Goal: Information Seeking & Learning: Check status

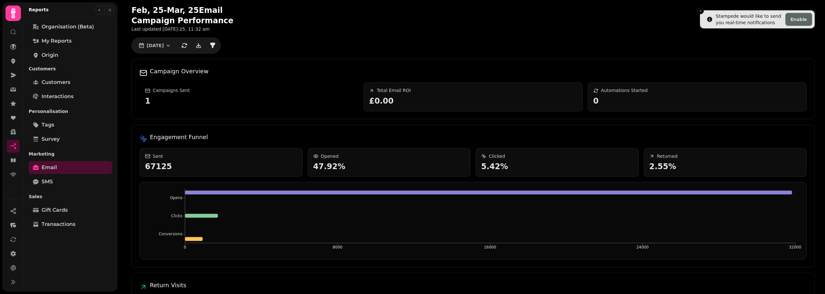
click at [412, 11] on icon "Close toast" at bounding box center [701, 11] width 4 height 4
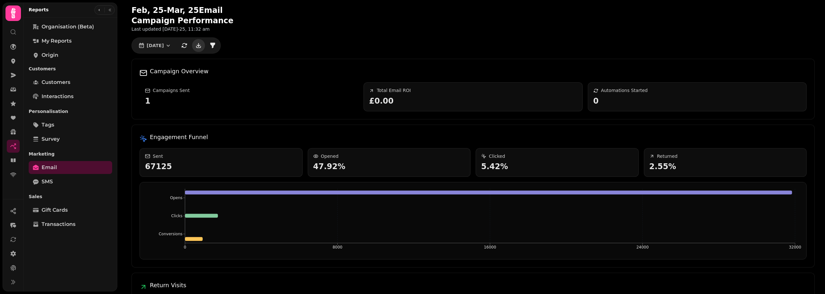
click at [202, 43] on icon "download" at bounding box center [198, 45] width 6 height 6
click at [168, 45] on icon "button" at bounding box center [168, 45] width 6 height 6
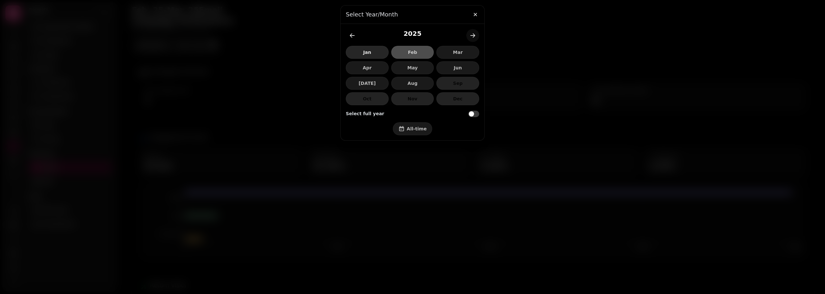
click at [358, 50] on span "Jan" at bounding box center [367, 52] width 32 height 5
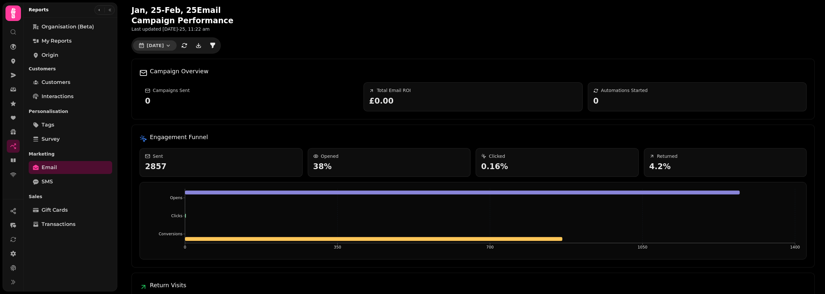
click at [171, 44] on icon "button" at bounding box center [168, 45] width 6 height 6
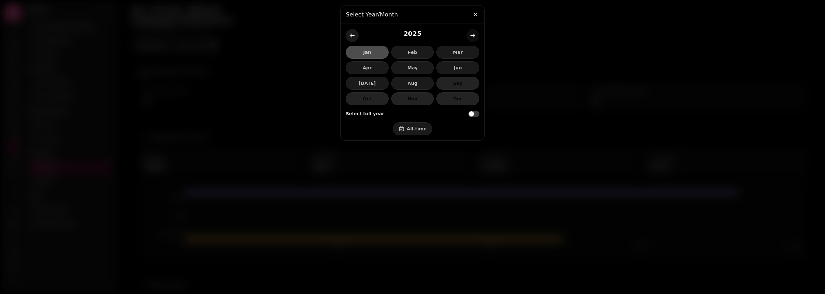
click at [354, 33] on icon "back-year" at bounding box center [352, 35] width 6 height 6
click at [412, 83] on span "Aug" at bounding box center [413, 83] width 32 height 5
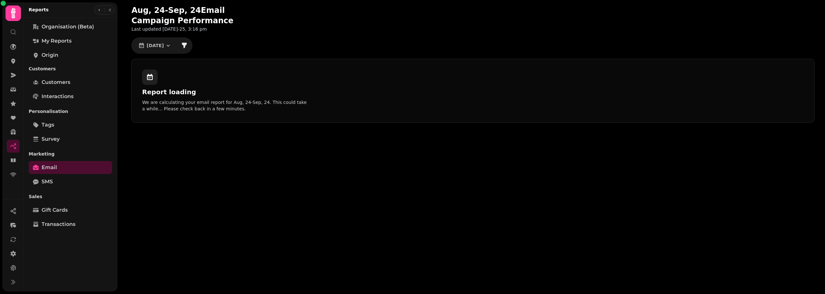
click at [371, 51] on div "Aug, 24 - Sep, 24 Email Campaign Performance Last updated 13th Aug-25, 3:16 pm …" at bounding box center [473, 64] width 704 height 128
click at [169, 44] on icon "button" at bounding box center [168, 45] width 6 height 6
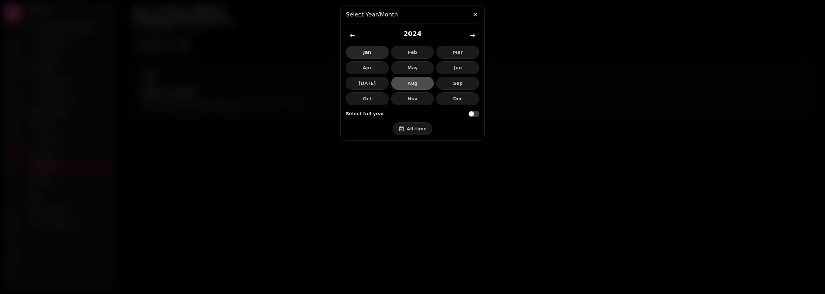
click at [366, 52] on span "Jan" at bounding box center [367, 52] width 32 height 5
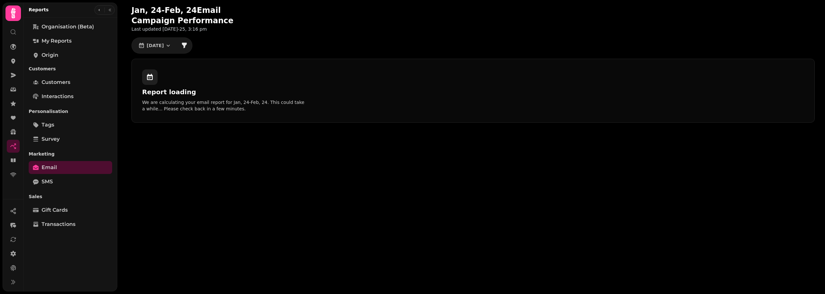
click at [247, 151] on div "Jan, 24 - Feb, 24 Email Campaign Performance Last updated 13th Aug-25, 3:16 pm …" at bounding box center [471, 147] width 708 height 294
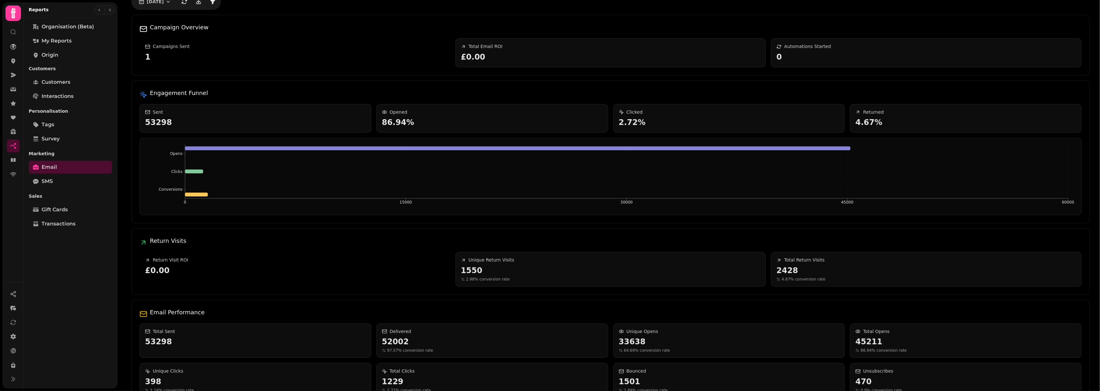
scroll to position [66, 0]
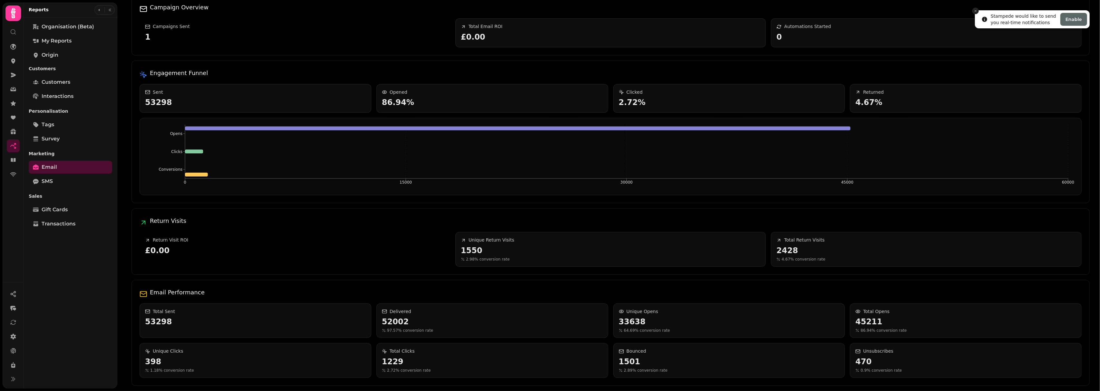
click at [825, 11] on icon "Close toast" at bounding box center [976, 11] width 4 height 4
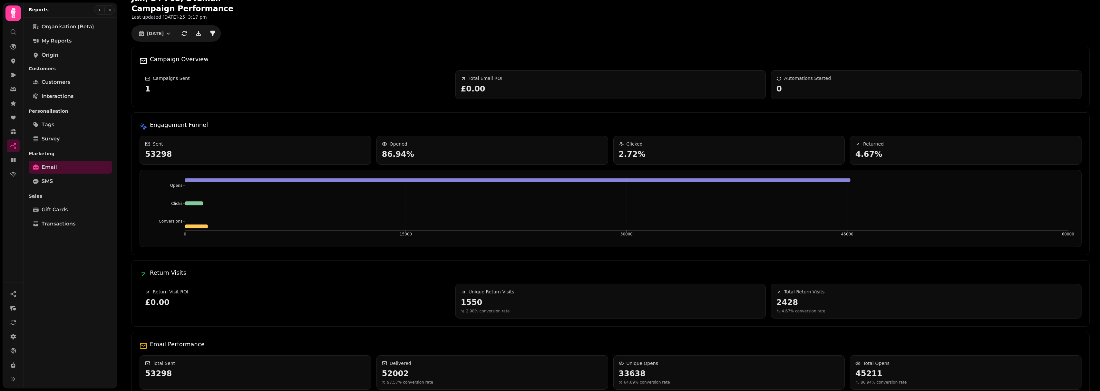
scroll to position [0, 0]
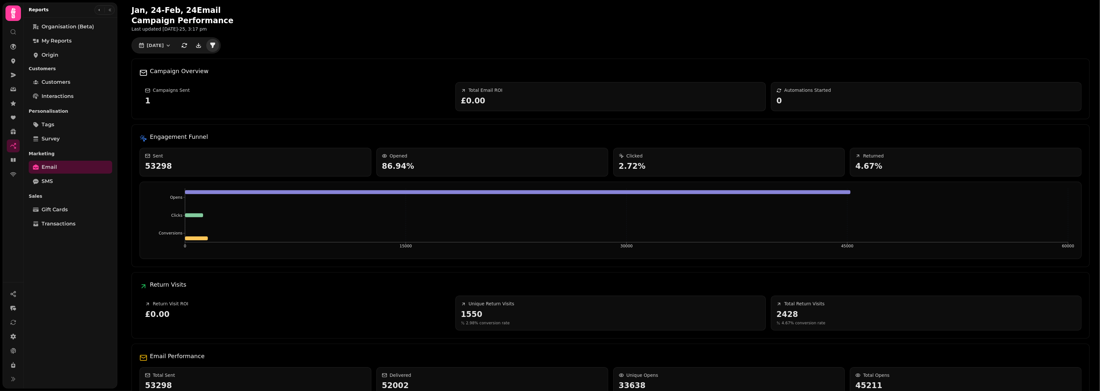
click at [215, 46] on icon "filter" at bounding box center [212, 45] width 6 height 6
click at [201, 47] on icon "download" at bounding box center [198, 47] width 5 height 2
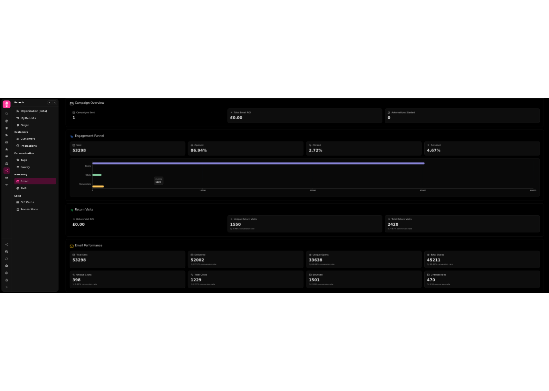
scroll to position [66, 0]
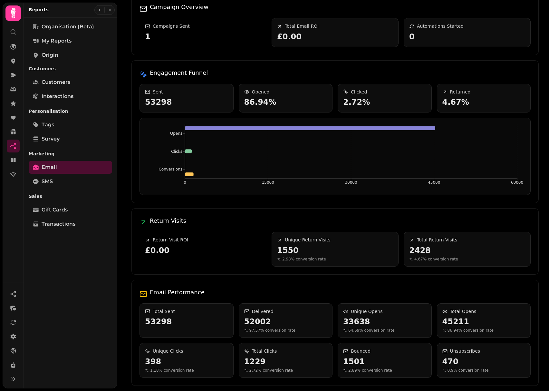
click at [535, 184] on div "Jan, 24 - Feb, 24 Email Campaign Performance Last updated 13th Aug-25, 3:17 pm …" at bounding box center [335, 163] width 428 height 455
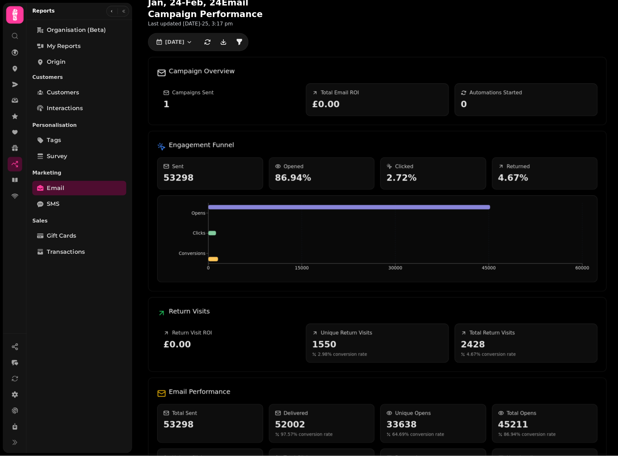
scroll to position [0, 0]
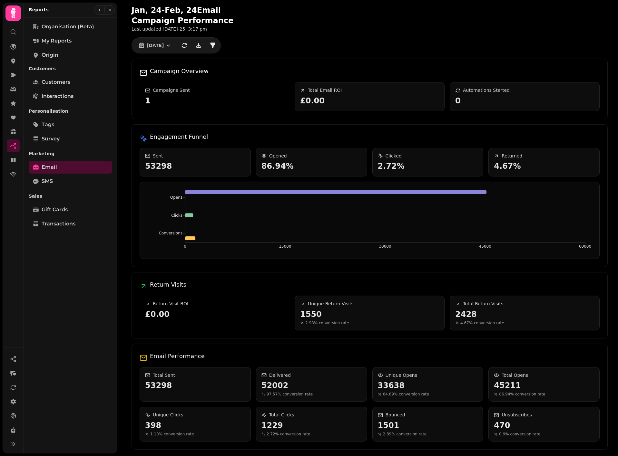
drag, startPoint x: 110, startPoint y: 247, endPoint x: 103, endPoint y: 227, distance: 21.1
click at [108, 247] on div "Organisation (beta) My Reports Origin Customers Customers Interactions Personal…" at bounding box center [71, 235] width 94 height 431
click at [171, 44] on icon "button" at bounding box center [168, 45] width 6 height 6
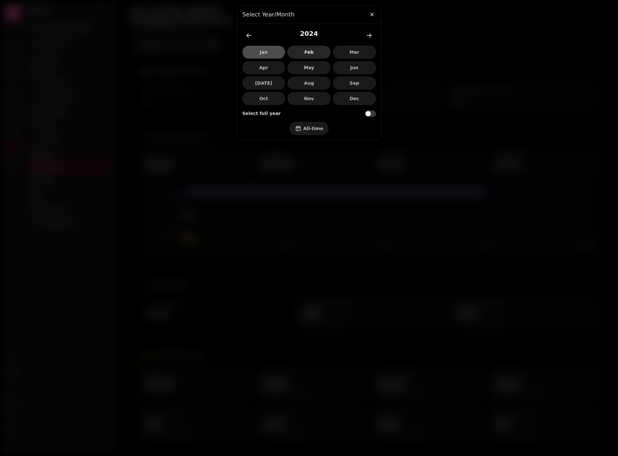
click at [308, 53] on span "Feb" at bounding box center [309, 52] width 32 height 5
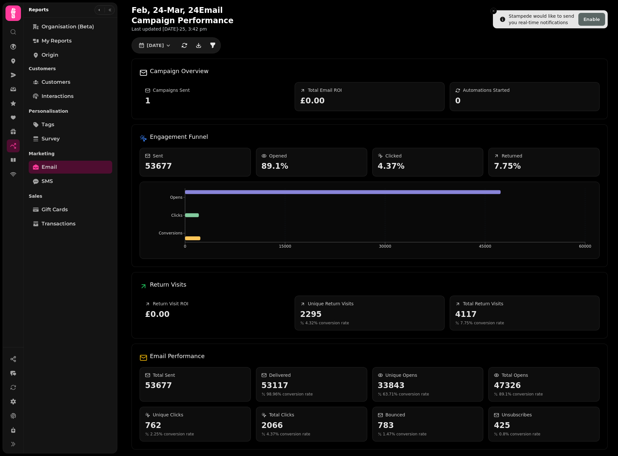
click at [101, 294] on div "Organisation (beta) My Reports Origin Customers Customers Interactions Personal…" at bounding box center [71, 235] width 94 height 431
click at [173, 44] on button "Feb 2024" at bounding box center [155, 45] width 44 height 10
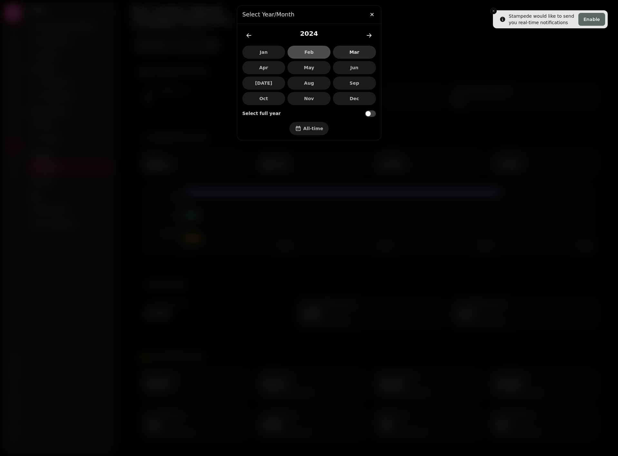
click at [358, 52] on span "Mar" at bounding box center [354, 52] width 32 height 5
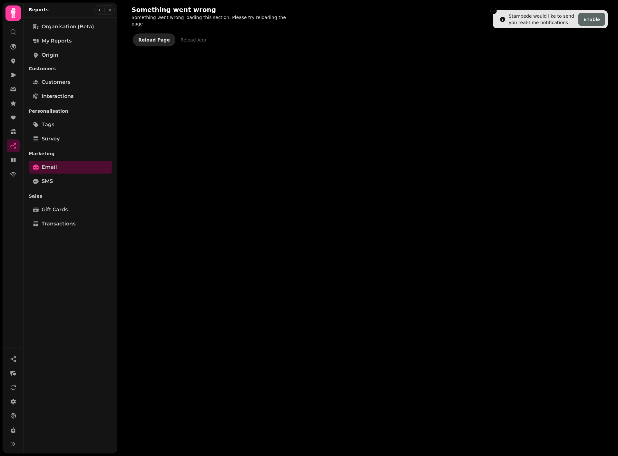
click at [151, 38] on span "Reload Page" at bounding box center [154, 40] width 32 height 5
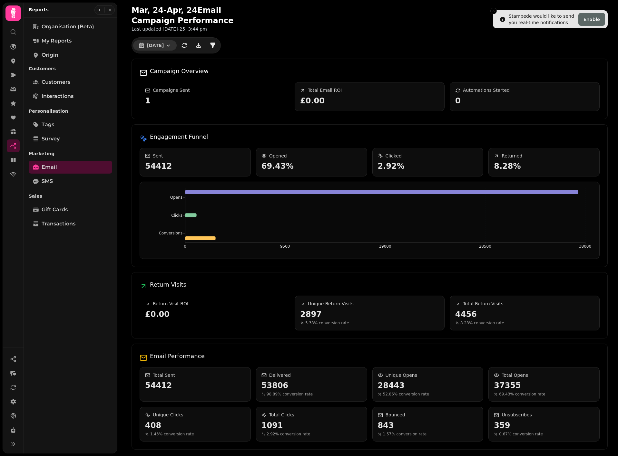
click at [169, 47] on icon "button" at bounding box center [168, 45] width 6 height 6
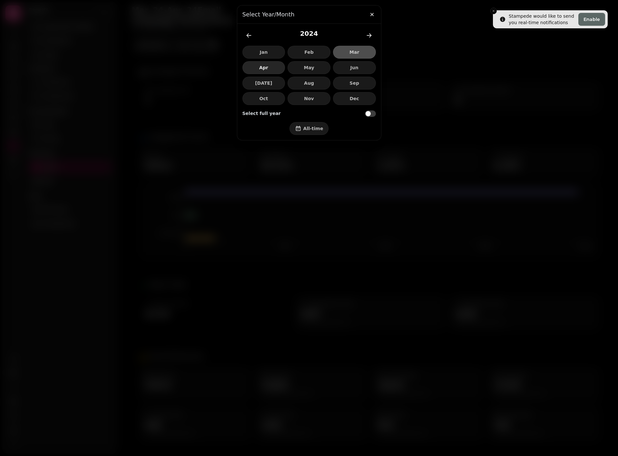
click at [260, 71] on button "Apr" at bounding box center [263, 67] width 43 height 13
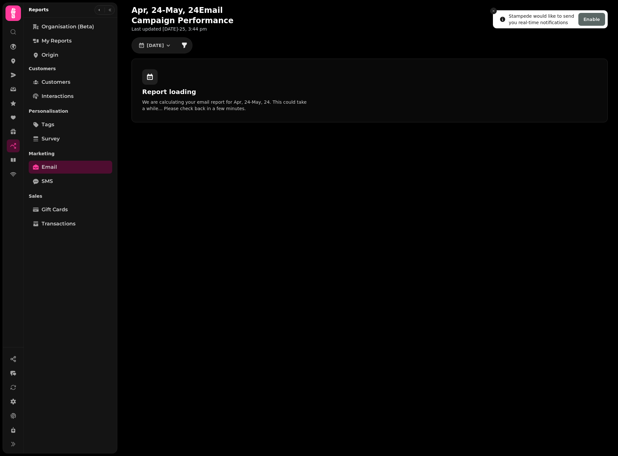
click at [493, 13] on button "Close toast" at bounding box center [493, 11] width 6 height 6
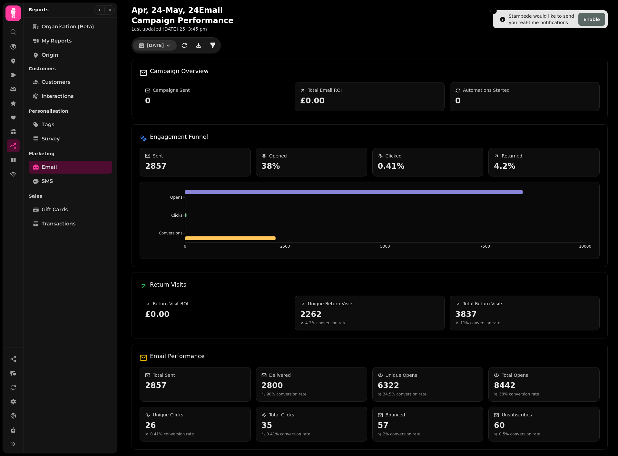
click at [171, 46] on icon "button" at bounding box center [168, 45] width 6 height 6
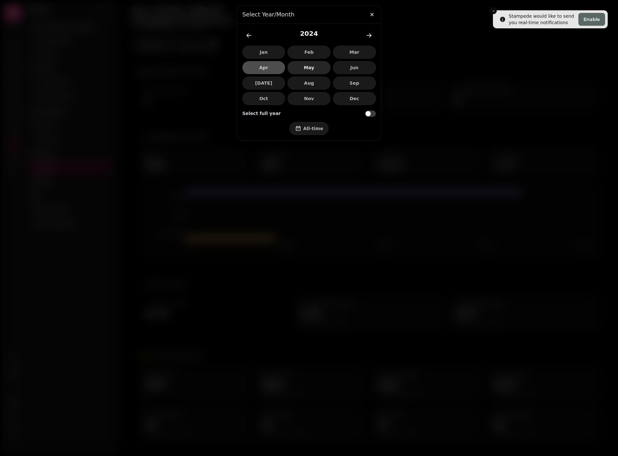
click at [313, 70] on span "May" at bounding box center [309, 67] width 32 height 5
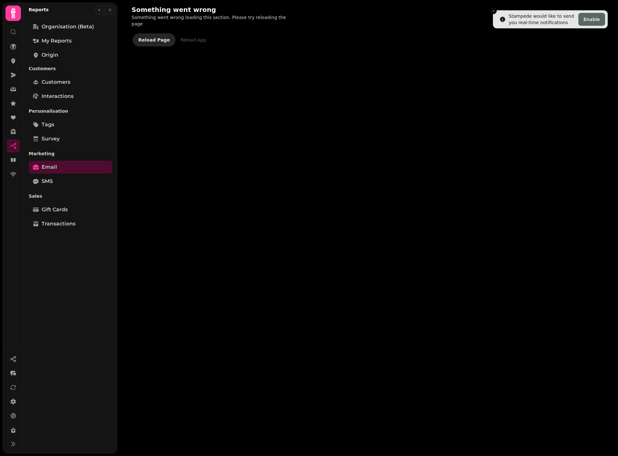
click at [142, 39] on button "Reload Page" at bounding box center [154, 40] width 43 height 13
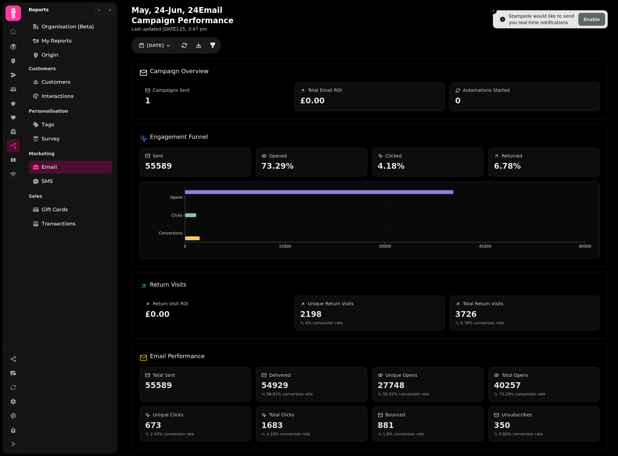
drag, startPoint x: 92, startPoint y: 326, endPoint x: 95, endPoint y: 323, distance: 4.1
click at [92, 326] on div "Organisation (beta) My Reports Origin Customers Customers Interactions Personal…" at bounding box center [71, 235] width 94 height 431
click at [171, 43] on icon "button" at bounding box center [168, 45] width 6 height 6
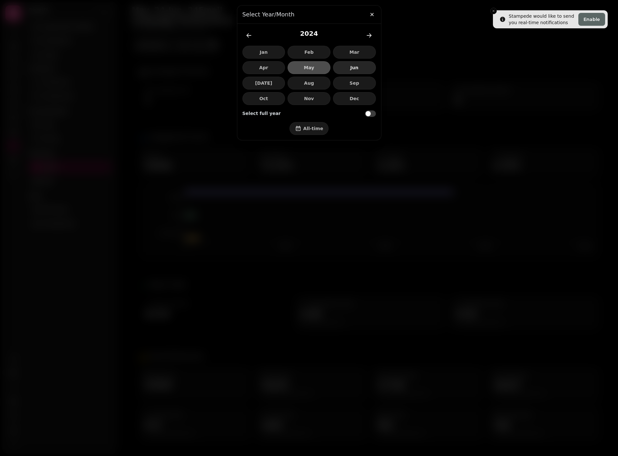
click at [346, 64] on button "Jun" at bounding box center [354, 67] width 43 height 13
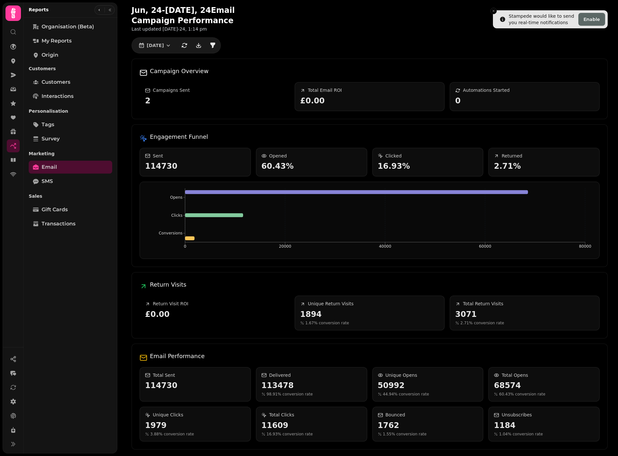
click at [69, 282] on div "Organisation (beta) My Reports Origin Customers Customers Interactions Personal…" at bounding box center [71, 235] width 94 height 431
click at [171, 46] on icon "button" at bounding box center [168, 45] width 6 height 6
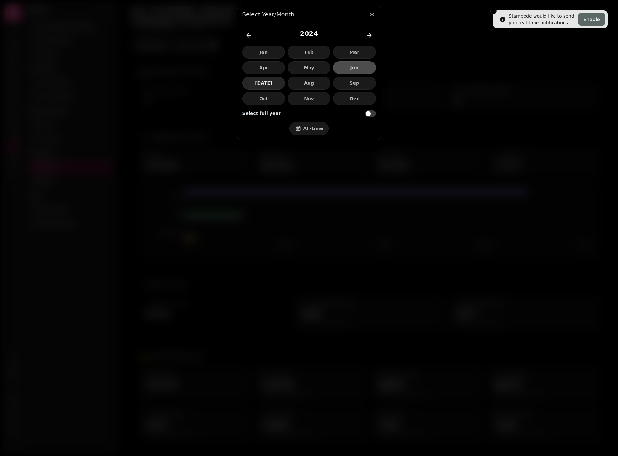
click at [272, 80] on button "[DATE]" at bounding box center [263, 83] width 43 height 13
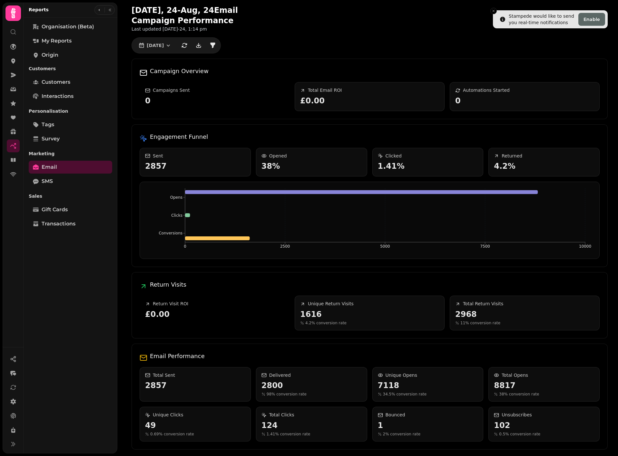
click at [45, 301] on div "Organisation (beta) My Reports Origin Customers Customers Interactions Personal…" at bounding box center [71, 235] width 94 height 431
click at [165, 42] on icon "button" at bounding box center [168, 45] width 6 height 6
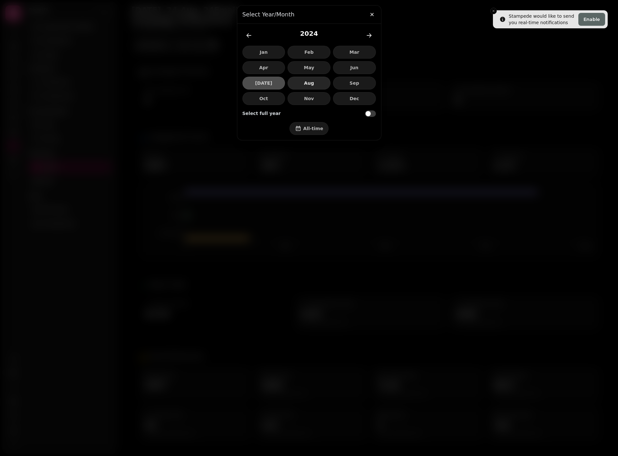
click at [321, 86] on button "Aug" at bounding box center [308, 83] width 43 height 13
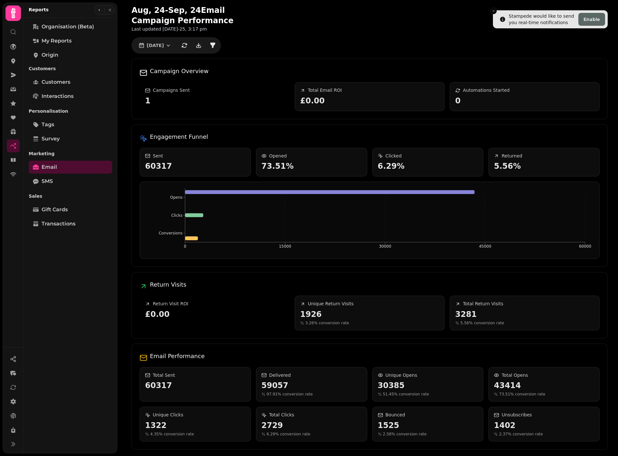
click at [88, 297] on div "Organisation (beta) My Reports Origin Customers Customers Interactions Personal…" at bounding box center [71, 235] width 94 height 431
click at [175, 47] on button "Aug 2024" at bounding box center [155, 45] width 44 height 10
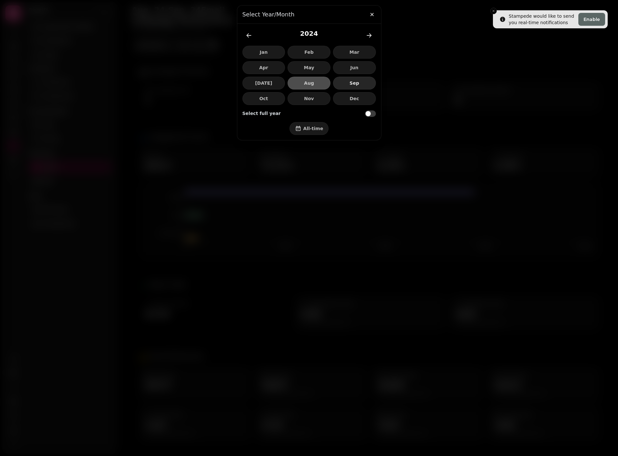
click at [358, 81] on span "Sep" at bounding box center [354, 83] width 32 height 5
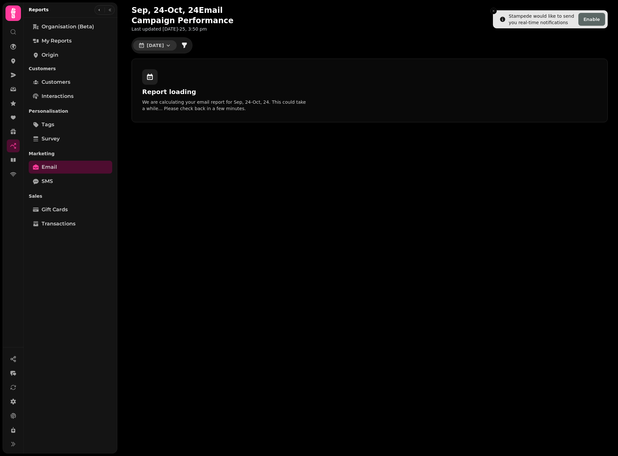
click at [170, 46] on icon "button" at bounding box center [168, 45] width 6 height 6
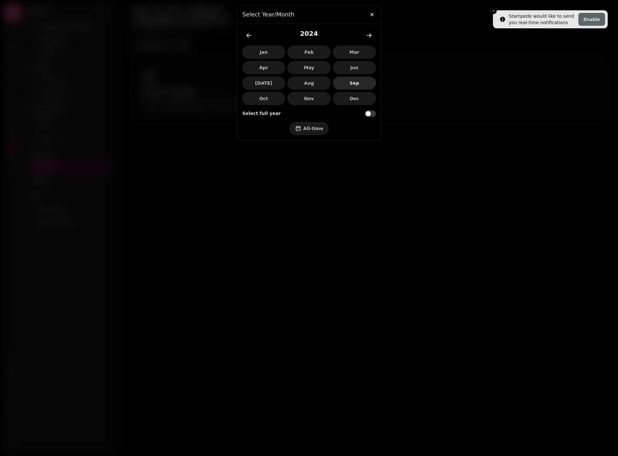
click at [343, 81] on span "Sep" at bounding box center [354, 83] width 32 height 5
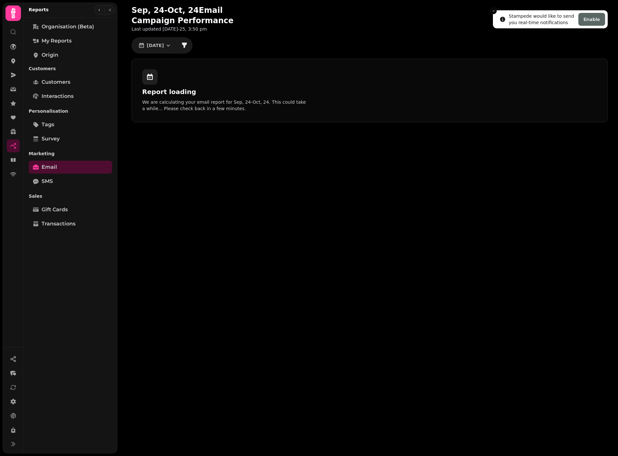
click at [494, 10] on li "Stampede would like to send you real-time notifications Enable" at bounding box center [550, 19] width 115 height 18
click at [493, 10] on li "Stampede would like to send you real-time notifications Enable" at bounding box center [550, 19] width 115 height 18
click at [493, 8] on button "Close toast" at bounding box center [493, 11] width 6 height 6
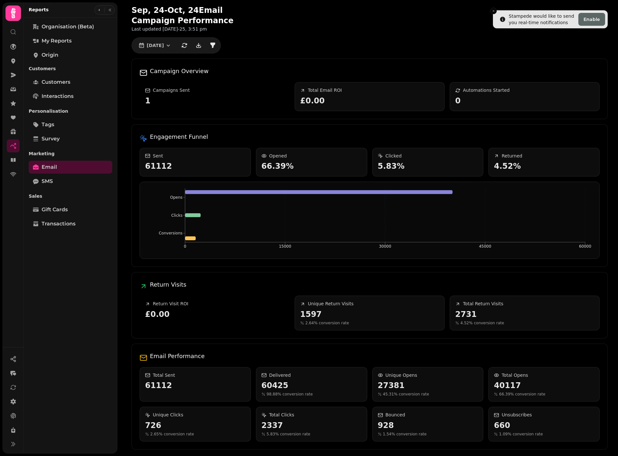
click at [332, 24] on div "Sep, [DATE] Email Campaign Performance Last updated [DATE]-25, 3:51 pm" at bounding box center [369, 18] width 476 height 27
click at [495, 12] on button "Close toast" at bounding box center [493, 11] width 6 height 6
click at [50, 323] on div "Organisation (beta) My Reports Origin Customers Customers Interactions Personal…" at bounding box center [71, 235] width 94 height 431
click at [173, 44] on button "[DATE]" at bounding box center [155, 45] width 44 height 10
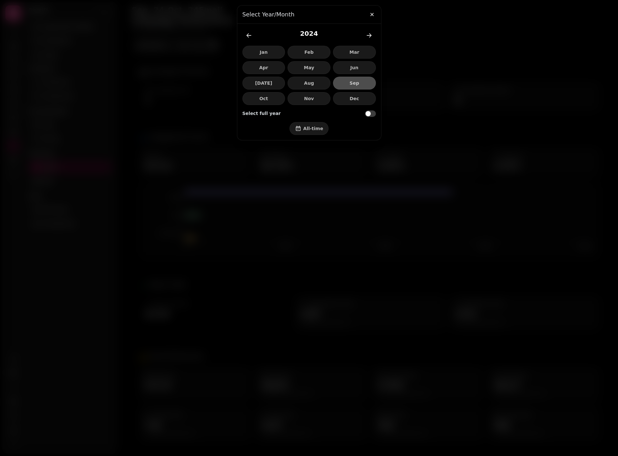
click at [167, 45] on div at bounding box center [309, 228] width 618 height 456
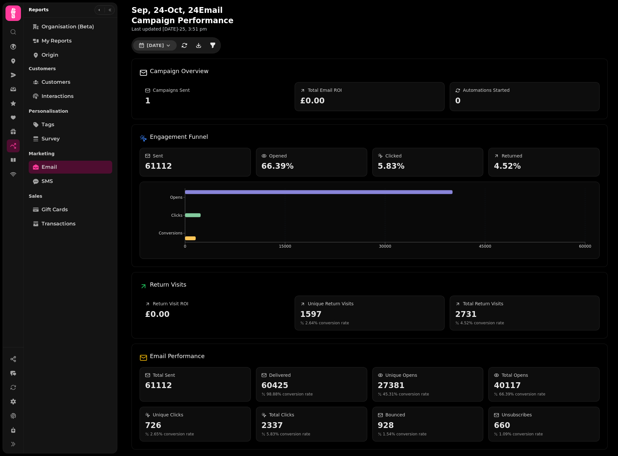
click at [167, 48] on icon "button" at bounding box center [168, 45] width 6 height 6
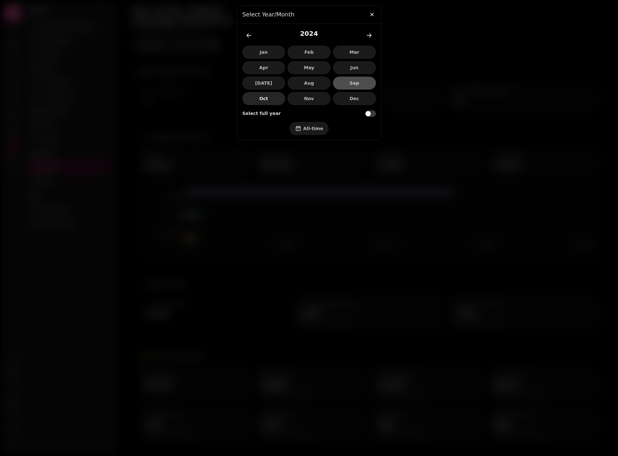
click at [264, 99] on span "Oct" at bounding box center [264, 98] width 32 height 5
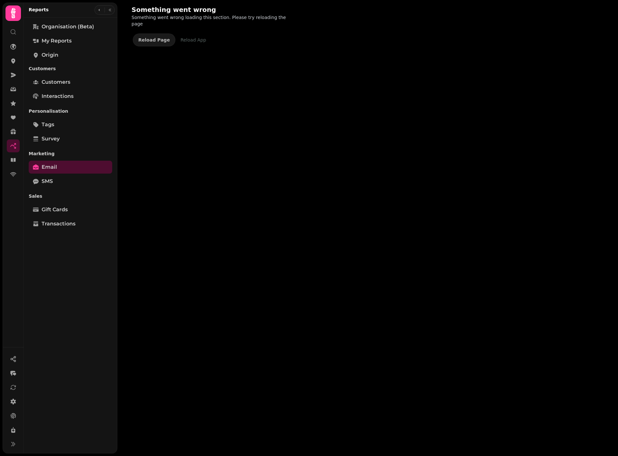
click at [185, 37] on div "Reload App" at bounding box center [192, 40] width 25 height 6
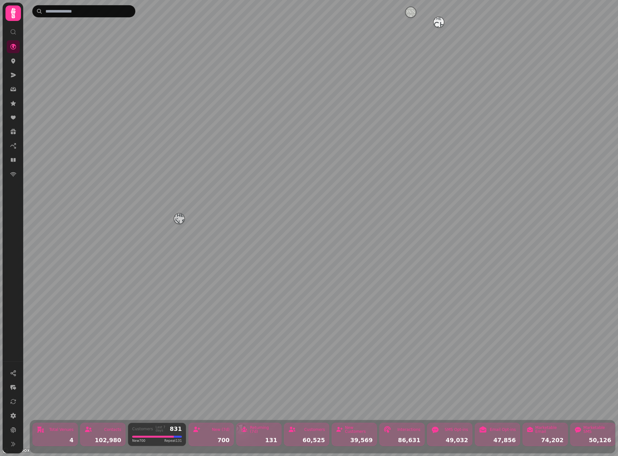
click at [11, 11] on icon at bounding box center [13, 13] width 13 height 13
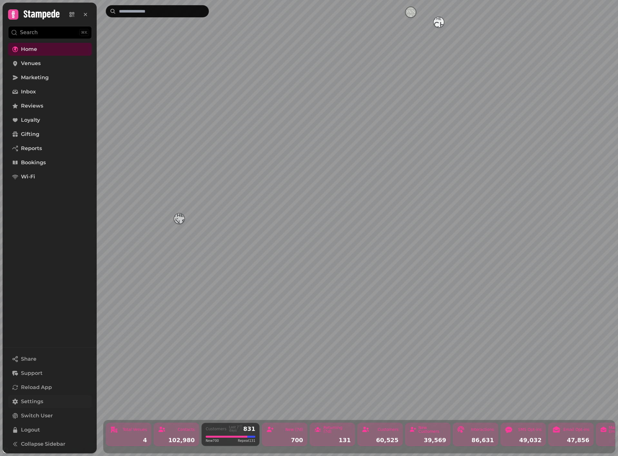
click at [50, 403] on link "Settings" at bounding box center [50, 401] width 84 height 13
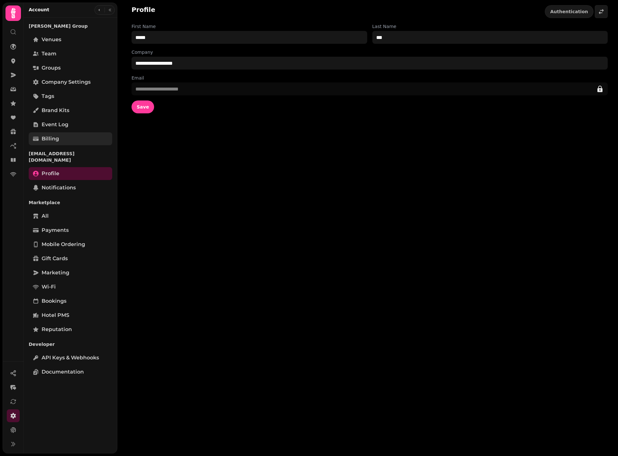
click at [58, 136] on span "Billing" at bounding box center [50, 139] width 17 height 8
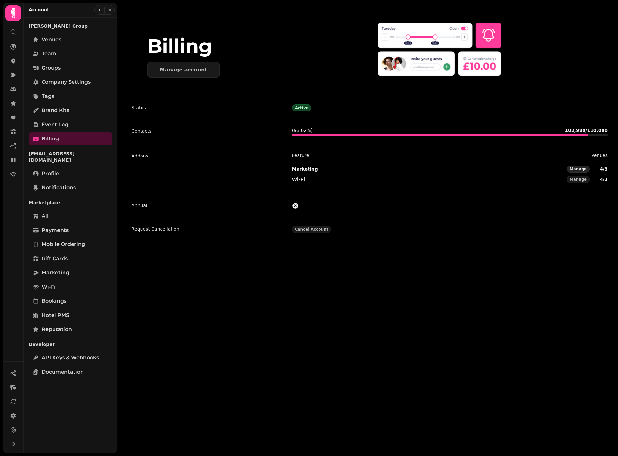
click at [579, 171] on span "Manage" at bounding box center [577, 169] width 17 height 4
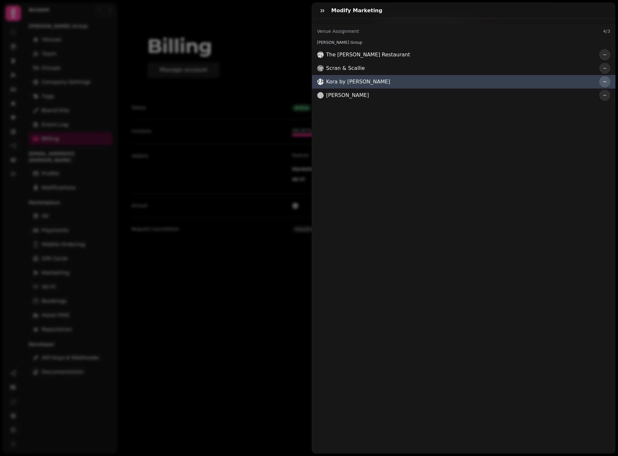
click at [603, 82] on icon "button" at bounding box center [604, 82] width 3 height 1
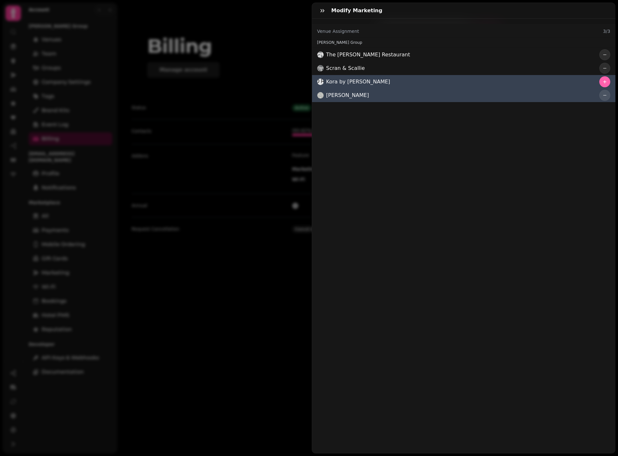
drag, startPoint x: 274, startPoint y: 305, endPoint x: 340, endPoint y: 101, distance: 214.6
click at [340, 101] on div "Modify Marketing Venue Assignment 3 / 3 Kitchin Group The Kitchin Restaurant Sc…" at bounding box center [309, 233] width 618 height 446
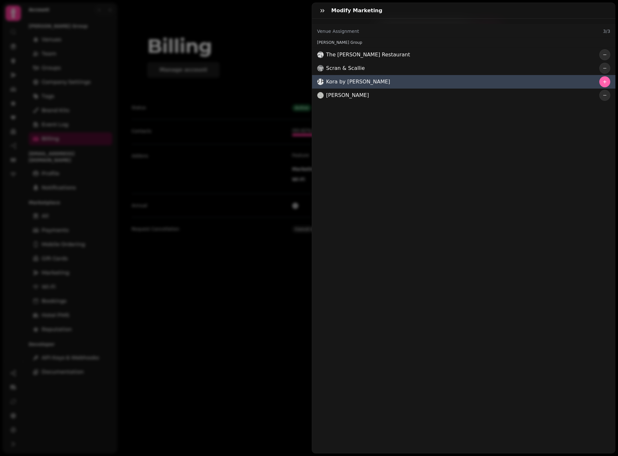
click at [304, 272] on div "Modify Marketing Venue Assignment 3 / 3 Kitchin Group The Kitchin Restaurant Sc…" at bounding box center [309, 233] width 618 height 446
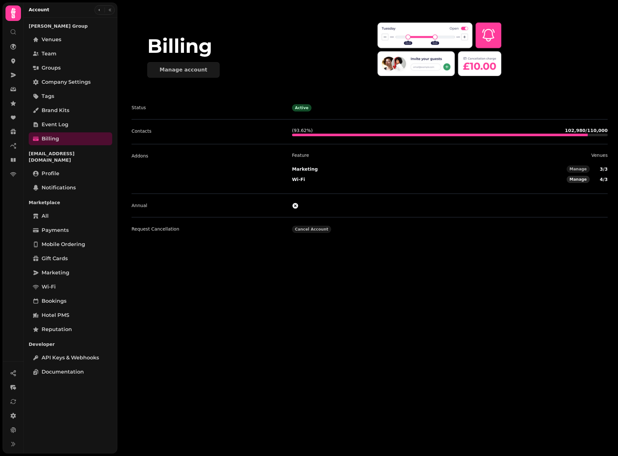
click at [584, 181] on span "Manage" at bounding box center [577, 180] width 17 height 4
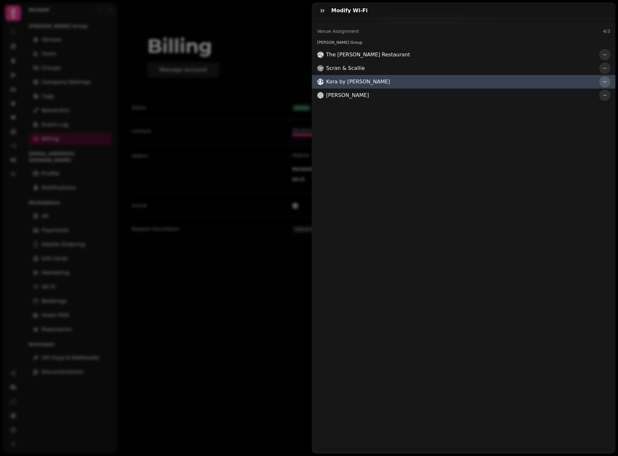
click at [600, 82] on button "button" at bounding box center [604, 81] width 11 height 11
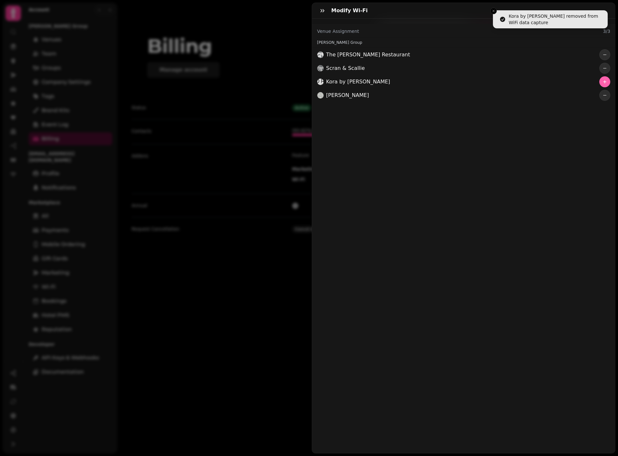
click at [237, 284] on div "Modify Wi-Fi Venue Assignment 3 / 3 Kitchin Group The Kitchin Restaurant Scran …" at bounding box center [309, 233] width 618 height 446
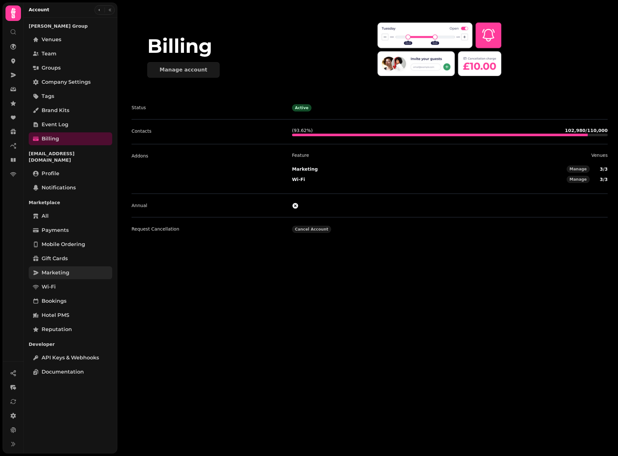
click at [53, 269] on span "Marketing" at bounding box center [56, 273] width 28 height 8
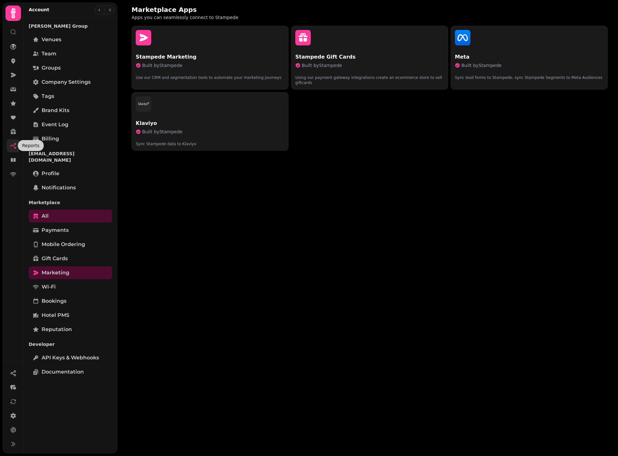
click at [14, 146] on icon at bounding box center [13, 146] width 6 height 6
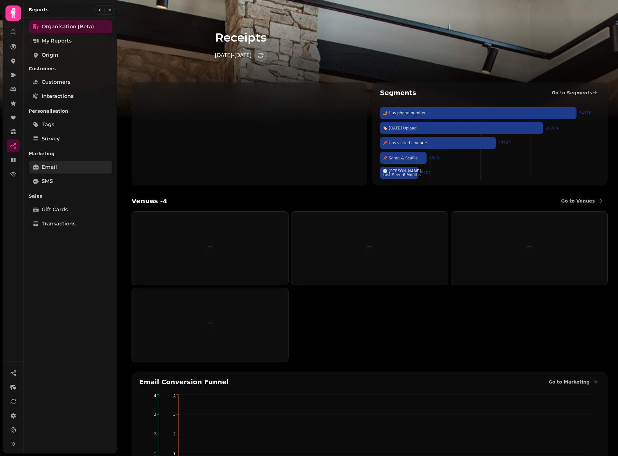
click at [53, 165] on span "Email" at bounding box center [49, 167] width 15 height 8
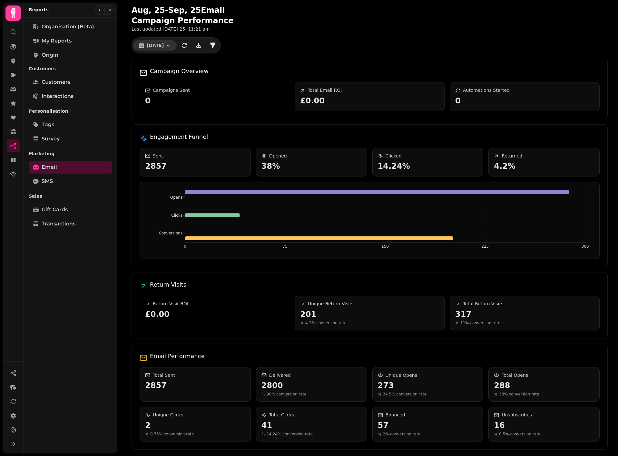
click at [171, 48] on icon "button" at bounding box center [168, 45] width 6 height 6
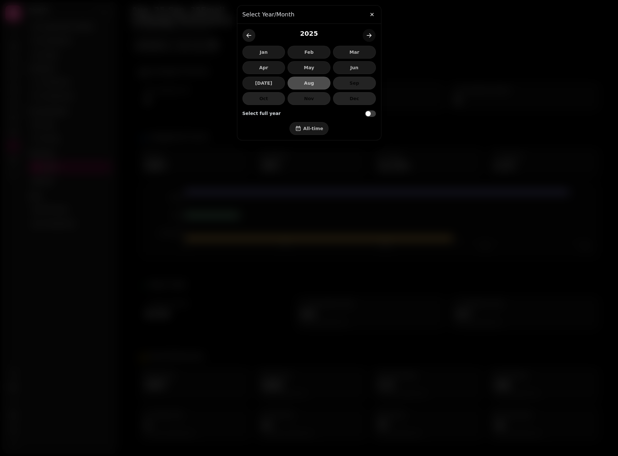
click at [249, 34] on icon "back-year" at bounding box center [249, 35] width 6 height 6
click at [254, 99] on span "Oct" at bounding box center [264, 98] width 32 height 5
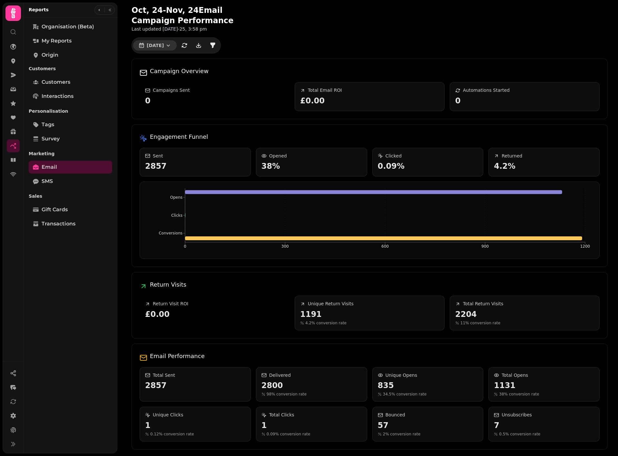
click at [173, 49] on button "Oct 2024" at bounding box center [155, 45] width 44 height 10
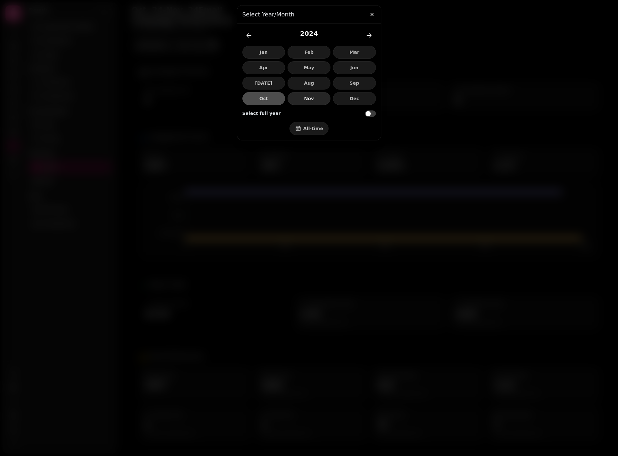
click at [309, 102] on button "Nov" at bounding box center [308, 98] width 43 height 13
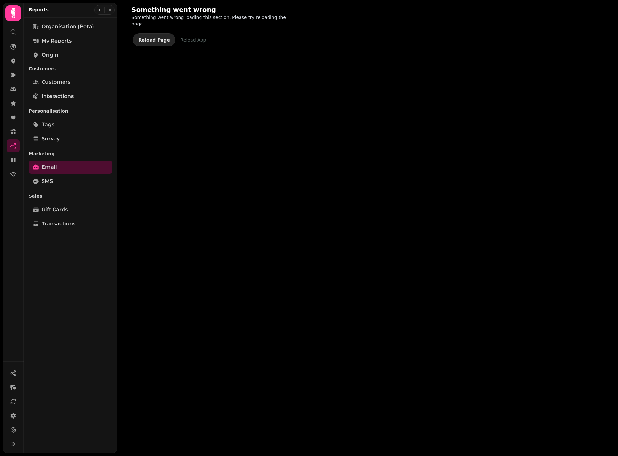
click at [153, 38] on span "Reload Page" at bounding box center [154, 40] width 32 height 5
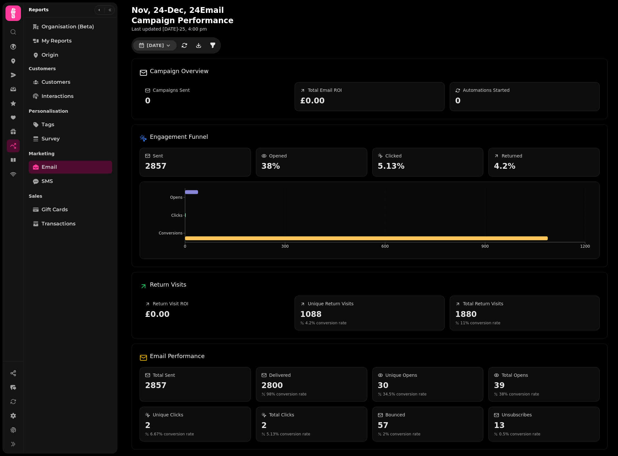
click at [169, 46] on icon "button" at bounding box center [168, 45] width 6 height 6
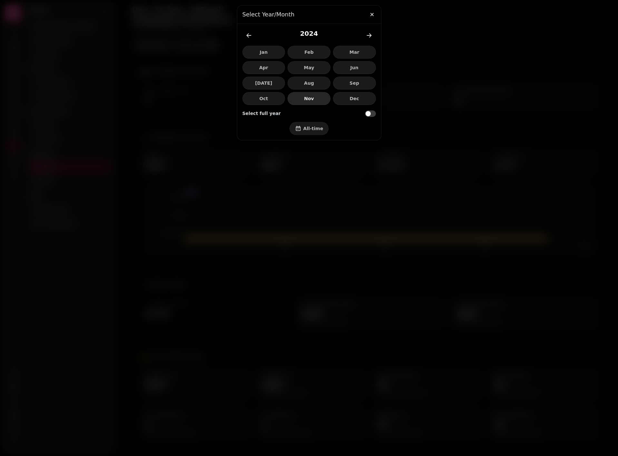
click at [305, 100] on span "Nov" at bounding box center [309, 98] width 32 height 5
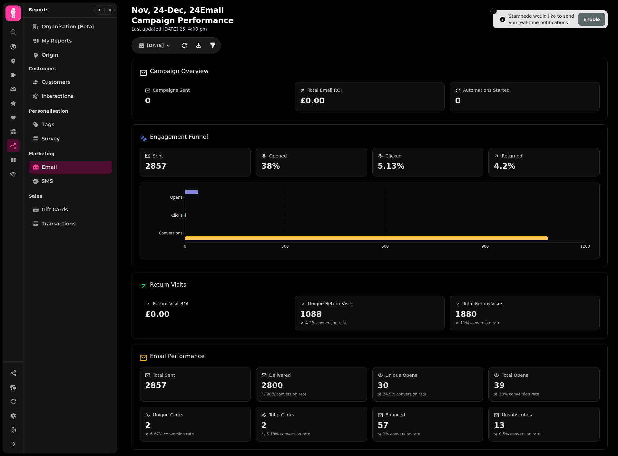
click at [51, 316] on div "Organisation (beta) My Reports Origin Customers Customers Interactions Personal…" at bounding box center [71, 235] width 94 height 431
click at [168, 47] on icon "button" at bounding box center [168, 45] width 6 height 6
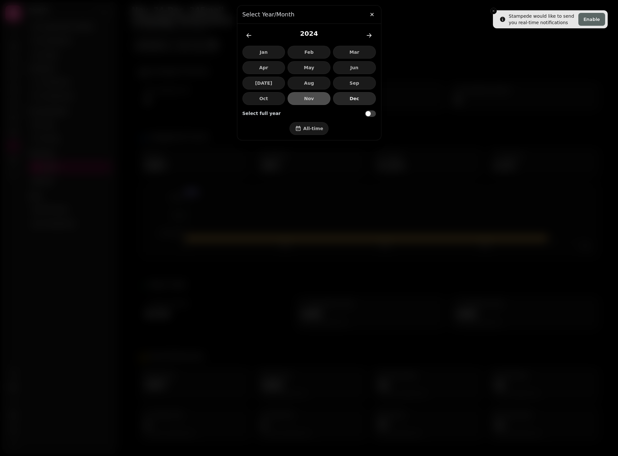
click at [358, 101] on span "Dec" at bounding box center [354, 98] width 32 height 5
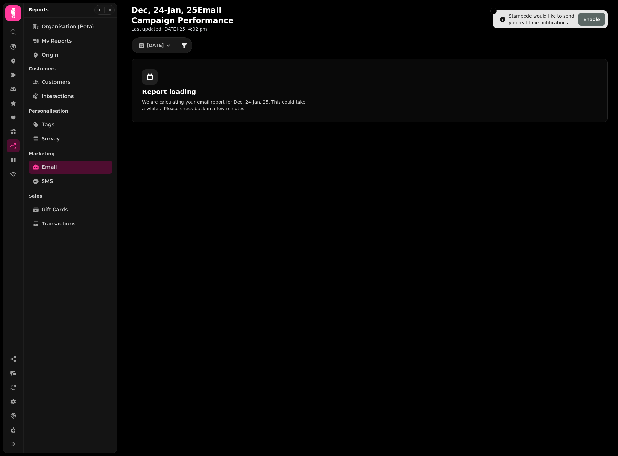
click at [488, 9] on div "Dec, [DATE] Email Campaign Performance Last updated [DATE]-25, 4:02 pm" at bounding box center [369, 18] width 476 height 27
click at [493, 10] on li "Stampede would like to send you real-time notifications Enable" at bounding box center [550, 19] width 115 height 18
click at [492, 12] on icon "Close toast" at bounding box center [493, 11] width 4 height 4
drag, startPoint x: 166, startPoint y: 38, endPoint x: 165, endPoint y: 46, distance: 7.8
click at [165, 38] on div "[DATE]" at bounding box center [161, 45] width 61 height 16
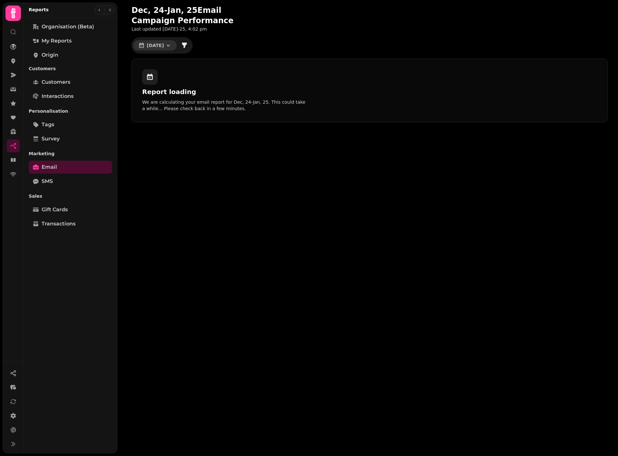
click at [164, 47] on span "[DATE]" at bounding box center [155, 45] width 17 height 5
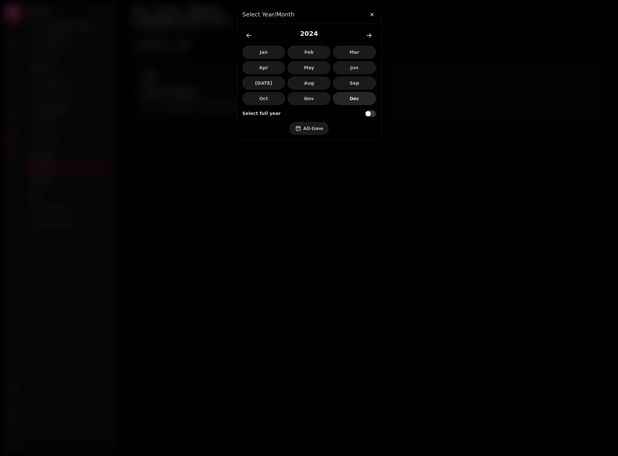
click at [348, 99] on span "Dec" at bounding box center [354, 98] width 32 height 5
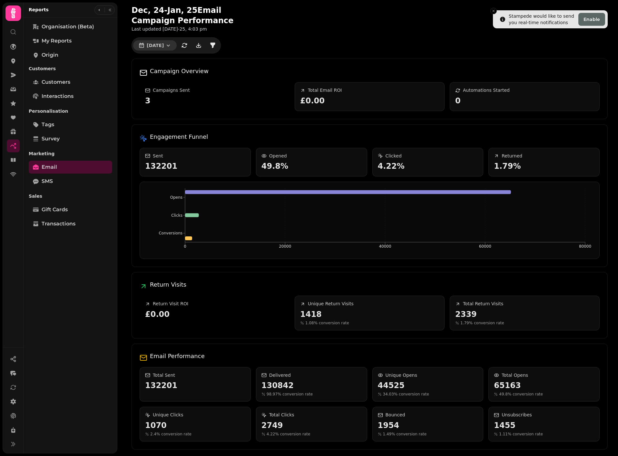
click at [158, 46] on span "[DATE]" at bounding box center [155, 45] width 17 height 5
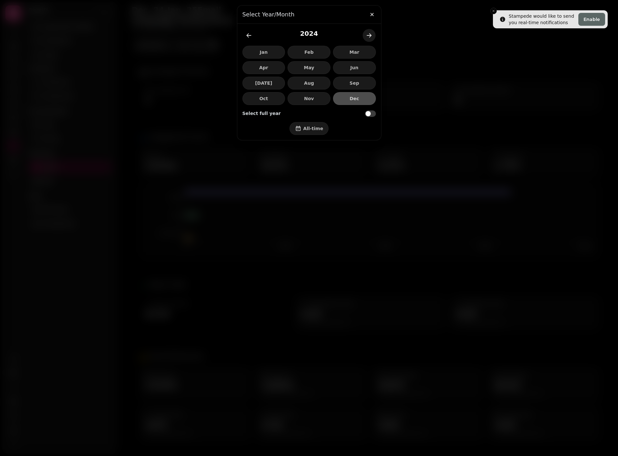
click at [369, 35] on icon "forward-year" at bounding box center [369, 35] width 6 height 6
click at [264, 48] on button "Jan" at bounding box center [263, 52] width 43 height 13
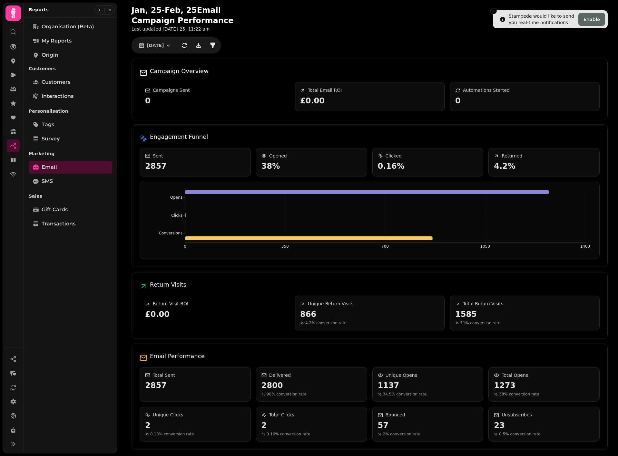
click at [53, 298] on div "Organisation (beta) My Reports Origin Customers Customers Interactions Personal…" at bounding box center [71, 235] width 94 height 431
click at [171, 46] on icon "button" at bounding box center [168, 45] width 6 height 6
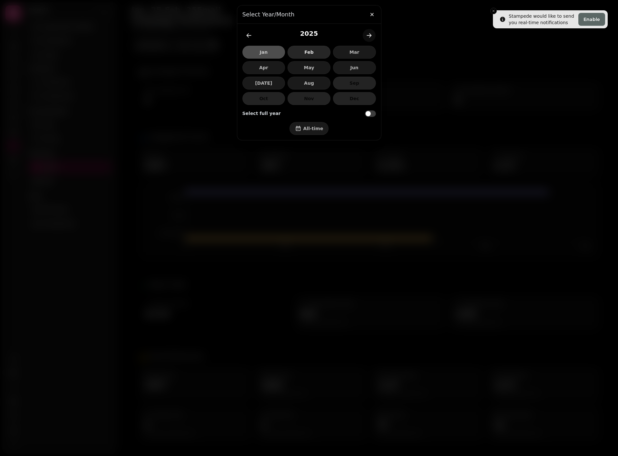
click at [308, 53] on span "Feb" at bounding box center [309, 52] width 32 height 5
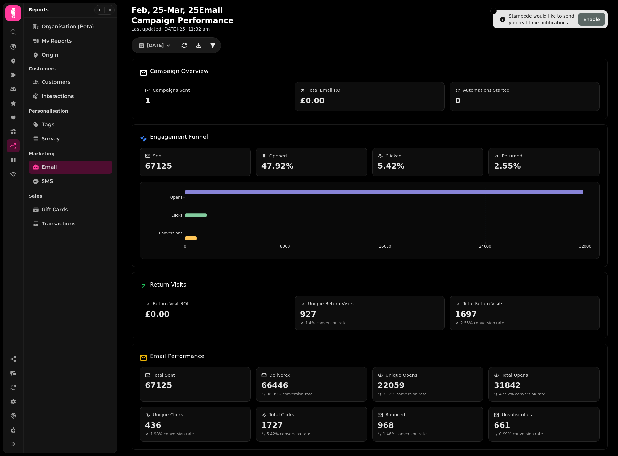
drag, startPoint x: 57, startPoint y: 322, endPoint x: 64, endPoint y: 298, distance: 25.2
click at [57, 322] on div "Organisation (beta) My Reports Origin Customers Customers Interactions Personal…" at bounding box center [71, 235] width 94 height 431
click at [170, 45] on icon "button" at bounding box center [168, 45] width 3 height 2
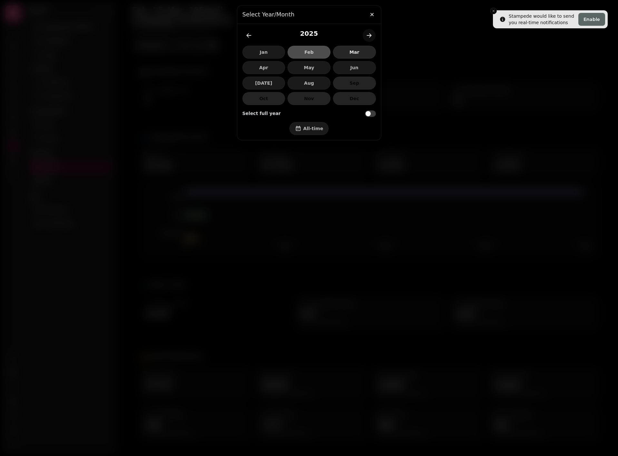
click at [358, 54] on span "Mar" at bounding box center [354, 52] width 32 height 5
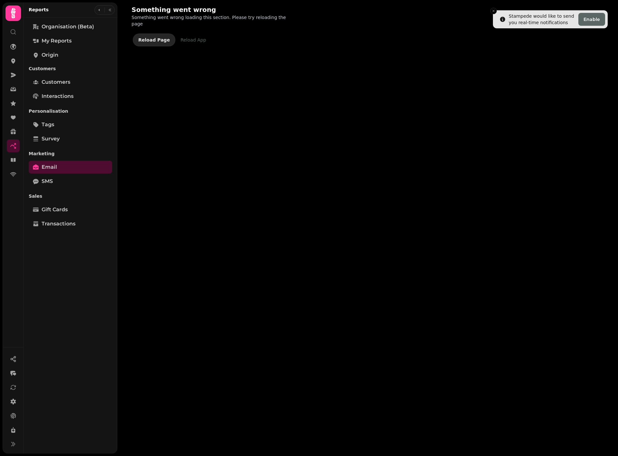
click at [153, 38] on span "Reload Page" at bounding box center [154, 40] width 32 height 5
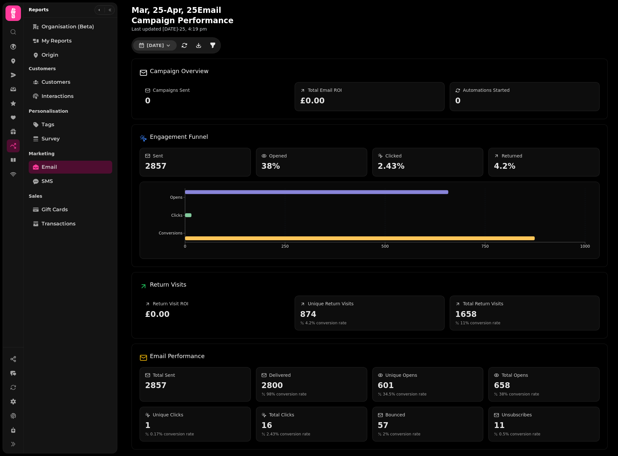
click at [171, 44] on icon "button" at bounding box center [168, 45] width 6 height 6
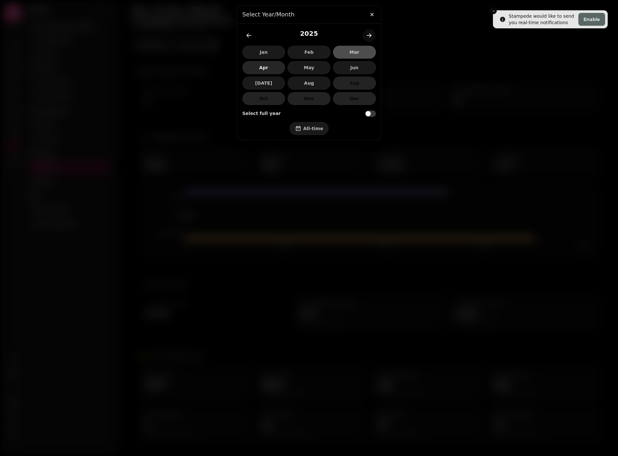
click at [259, 68] on span "Apr" at bounding box center [264, 67] width 32 height 5
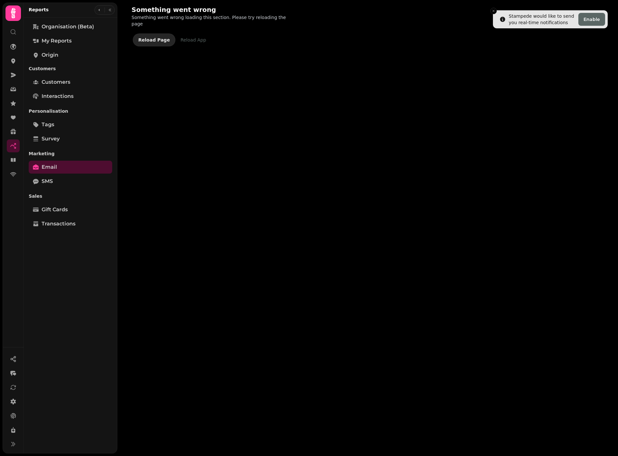
click at [155, 38] on span "Reload Page" at bounding box center [154, 40] width 32 height 5
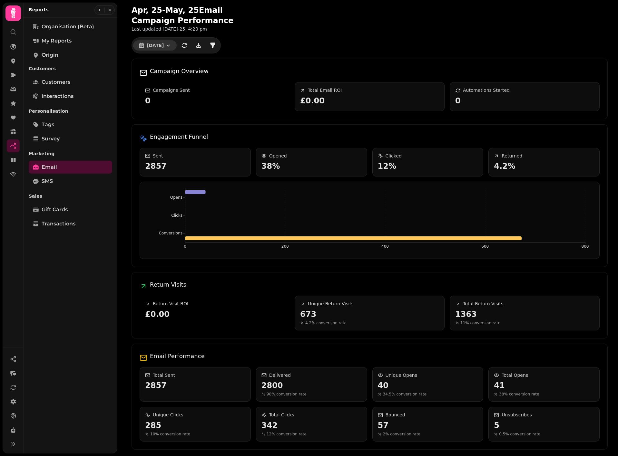
click at [170, 46] on icon "button" at bounding box center [168, 45] width 3 height 2
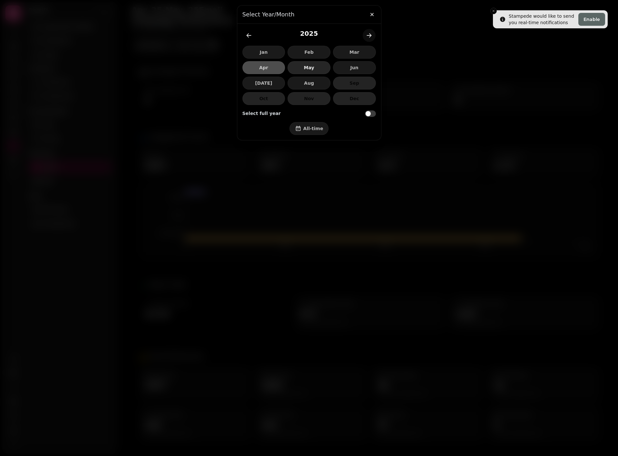
click at [308, 68] on span "May" at bounding box center [309, 67] width 32 height 5
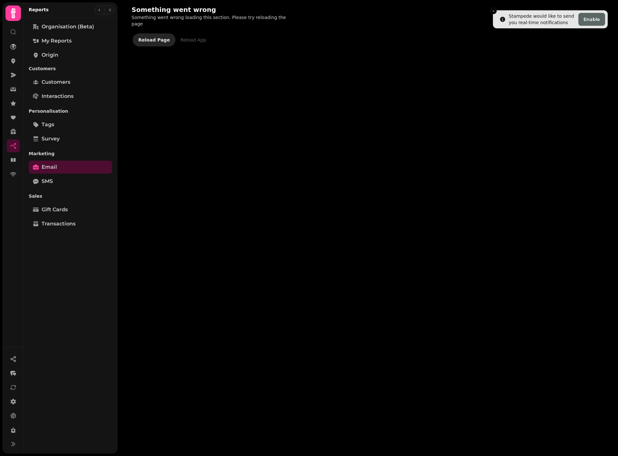
click at [150, 38] on span "Reload Page" at bounding box center [154, 40] width 32 height 5
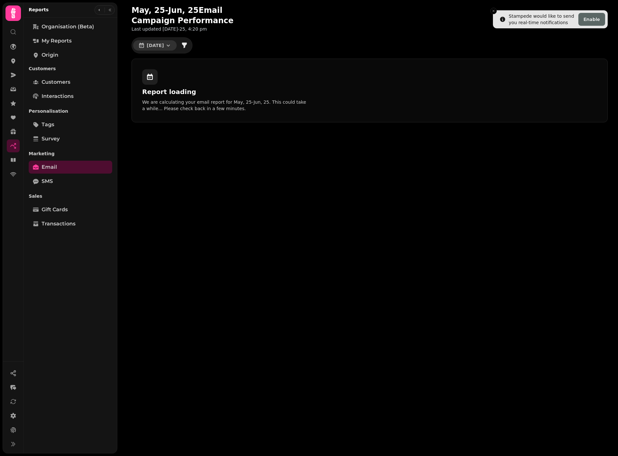
click at [171, 44] on icon "button" at bounding box center [168, 45] width 6 height 6
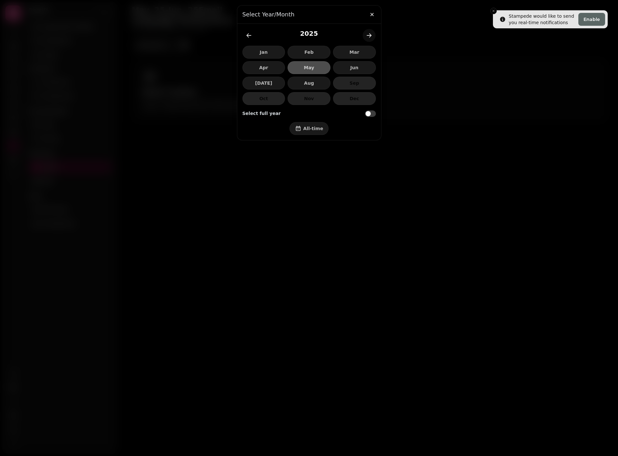
click at [288, 221] on div at bounding box center [309, 228] width 618 height 456
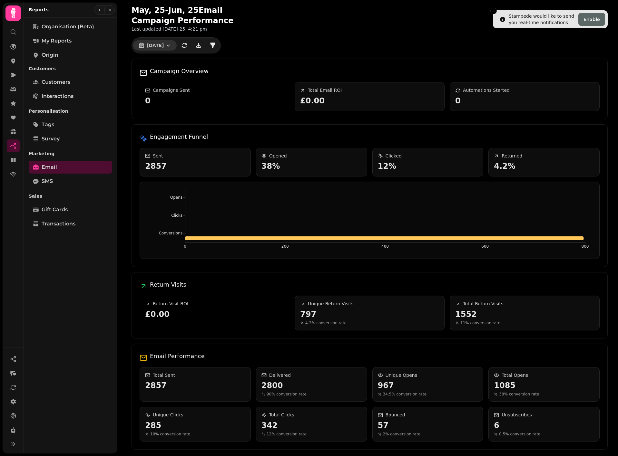
click at [170, 44] on icon "button" at bounding box center [168, 45] width 6 height 6
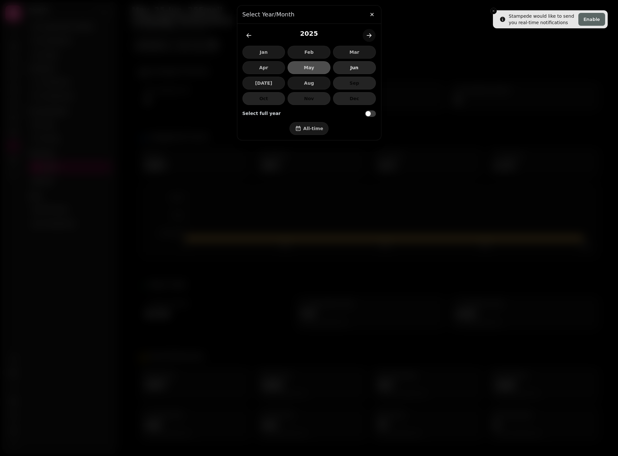
click at [353, 66] on span "Jun" at bounding box center [354, 67] width 32 height 5
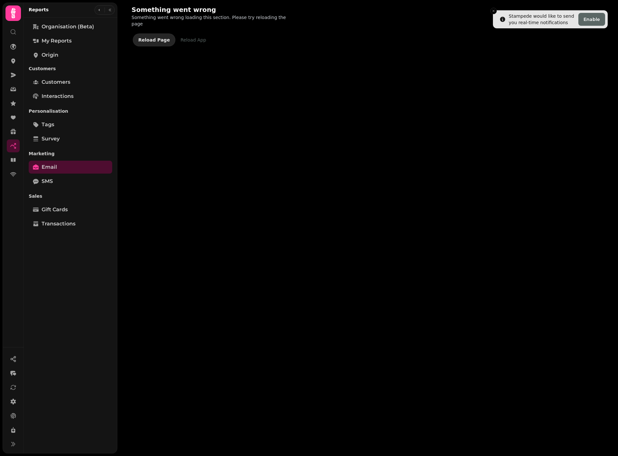
click at [155, 38] on span "Reload Page" at bounding box center [154, 40] width 32 height 5
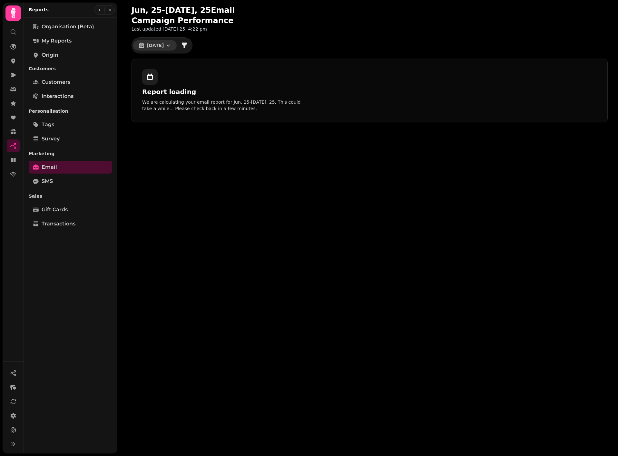
click at [164, 47] on span "[DATE]" at bounding box center [155, 45] width 17 height 5
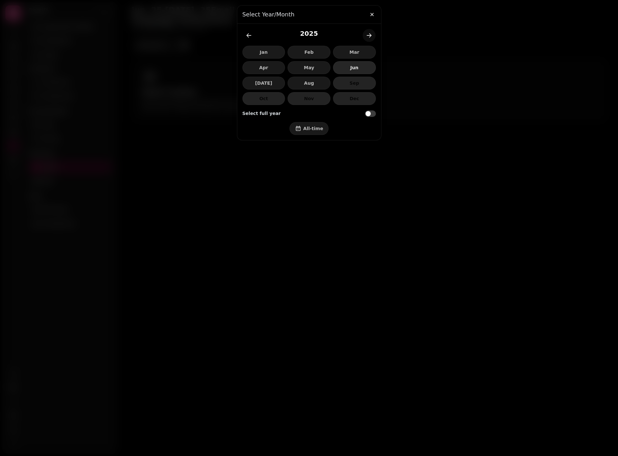
click at [344, 69] on span "Jun" at bounding box center [354, 67] width 32 height 5
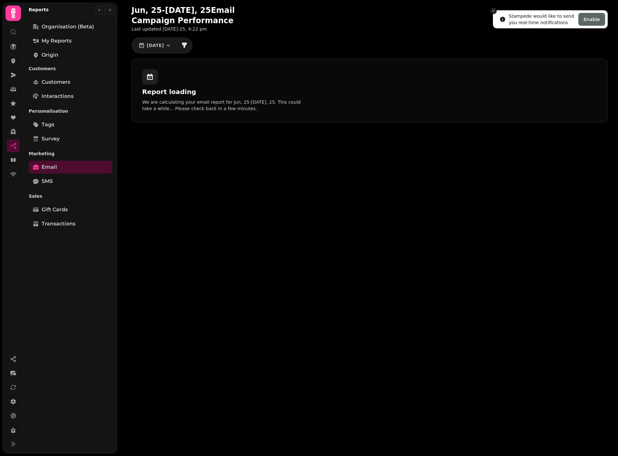
click at [495, 12] on icon "Close toast" at bounding box center [493, 11] width 4 height 4
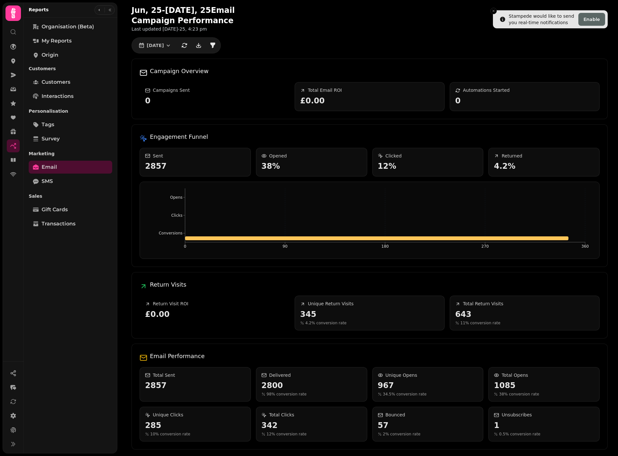
click at [18, 277] on div at bounding box center [13, 200] width 17 height 324
click at [170, 44] on icon "button" at bounding box center [168, 45] width 6 height 6
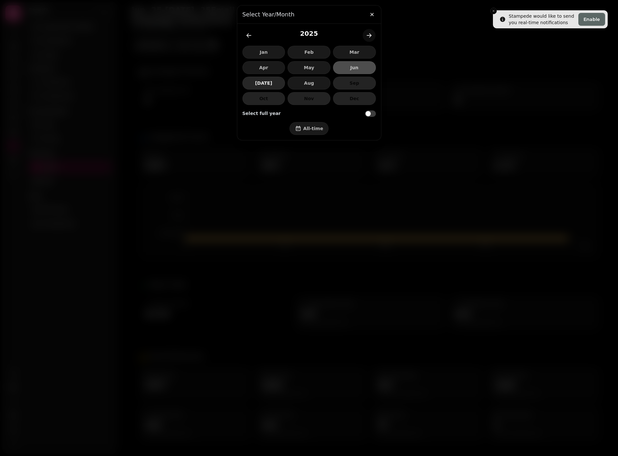
click at [265, 83] on span "[DATE]" at bounding box center [264, 83] width 32 height 5
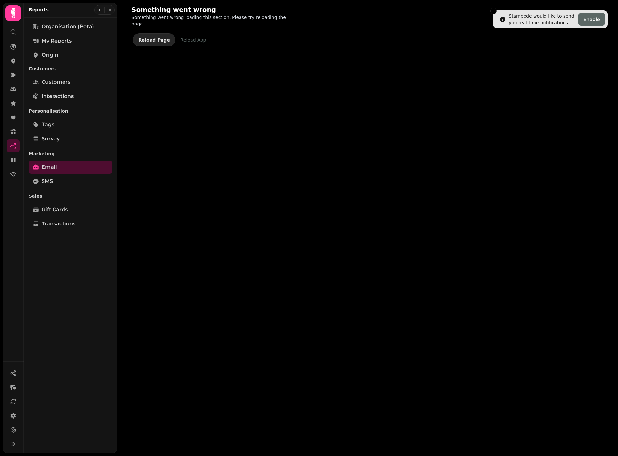
click at [141, 37] on button "Reload Page" at bounding box center [154, 40] width 43 height 13
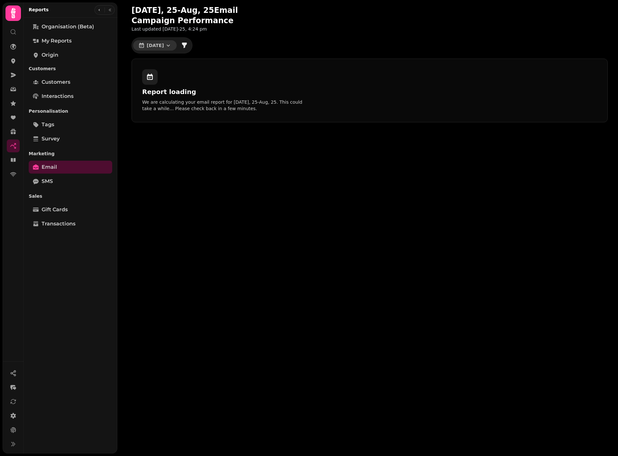
click at [170, 45] on icon "button" at bounding box center [168, 45] width 6 height 6
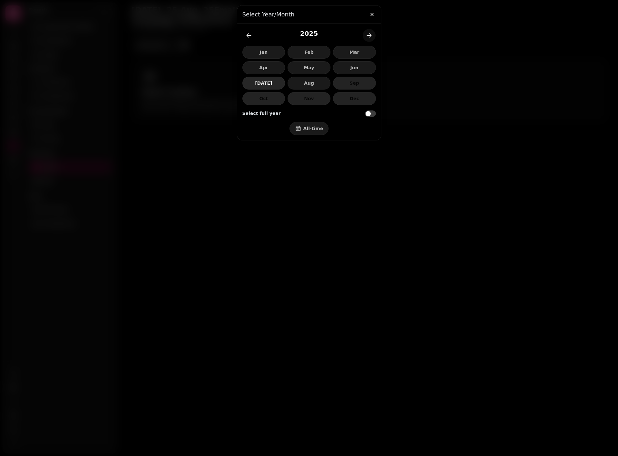
click at [267, 81] on span "[DATE]" at bounding box center [264, 83] width 32 height 5
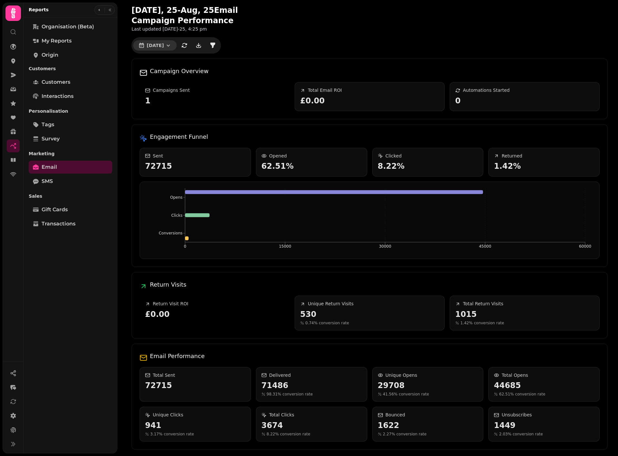
click at [169, 44] on icon "button" at bounding box center [168, 45] width 6 height 6
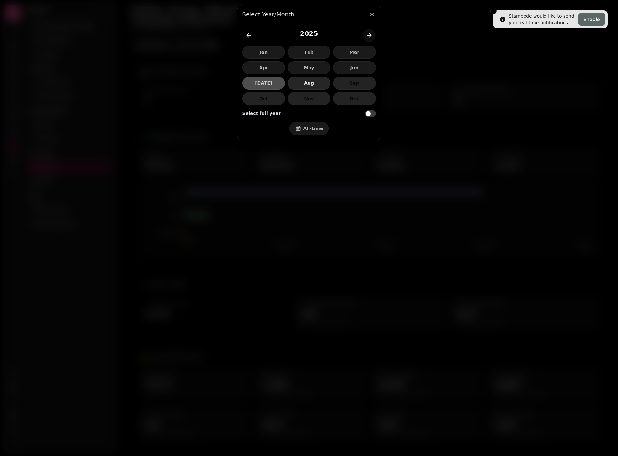
click at [309, 79] on button "Aug" at bounding box center [308, 83] width 43 height 13
